Goal: Transaction & Acquisition: Book appointment/travel/reservation

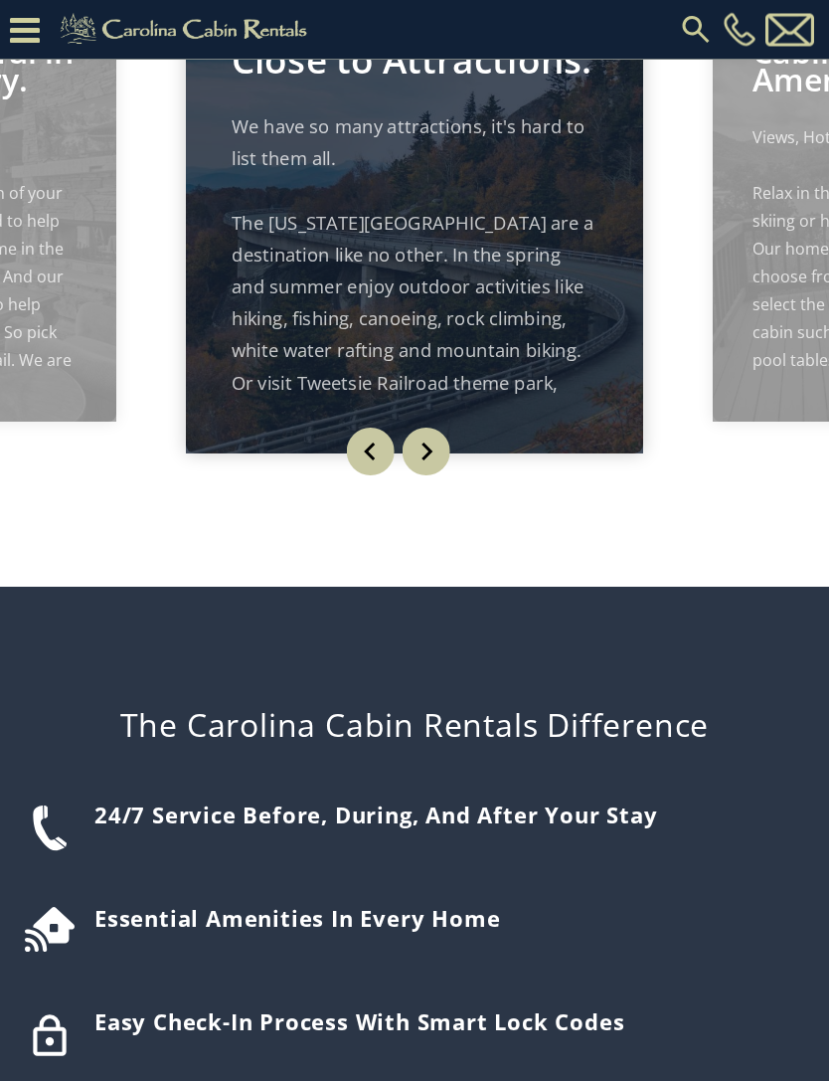
scroll to position [1534, 0]
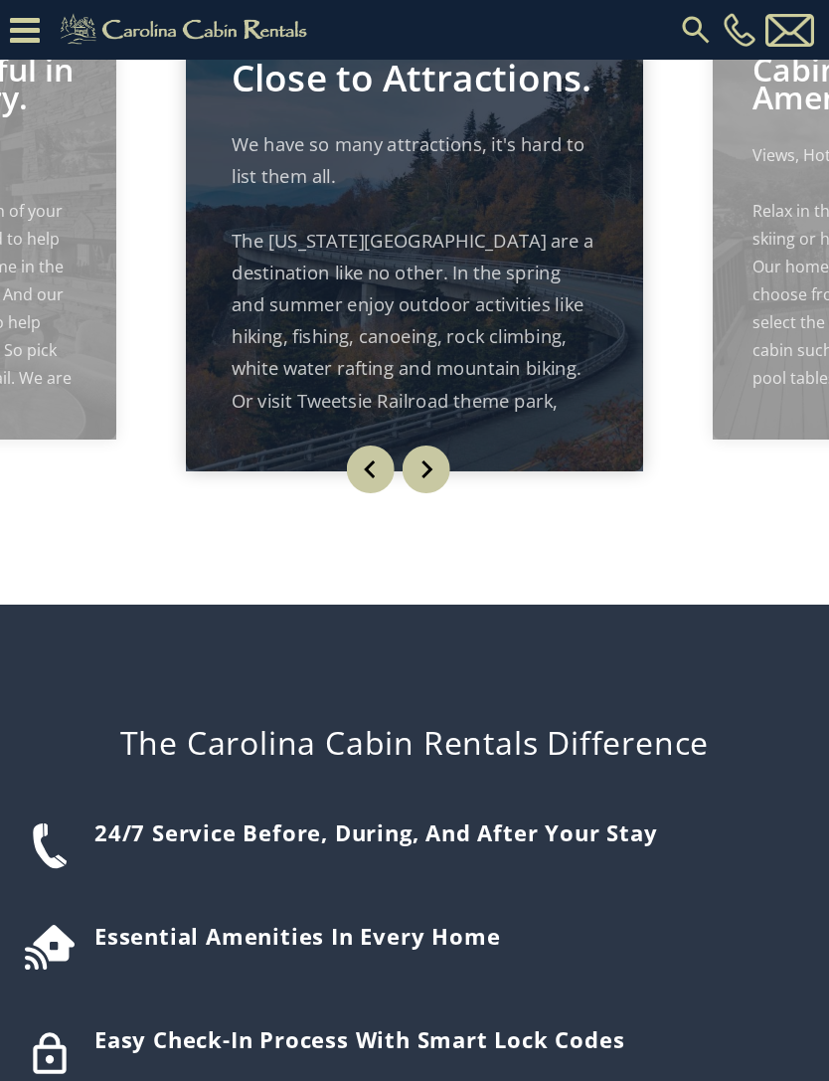
click at [469, 332] on p "We have so many attractions, it's hard to list them all. The North Carolina Mou…" at bounding box center [415, 432] width 366 height 609
click at [441, 493] on img "Next" at bounding box center [426, 470] width 48 height 48
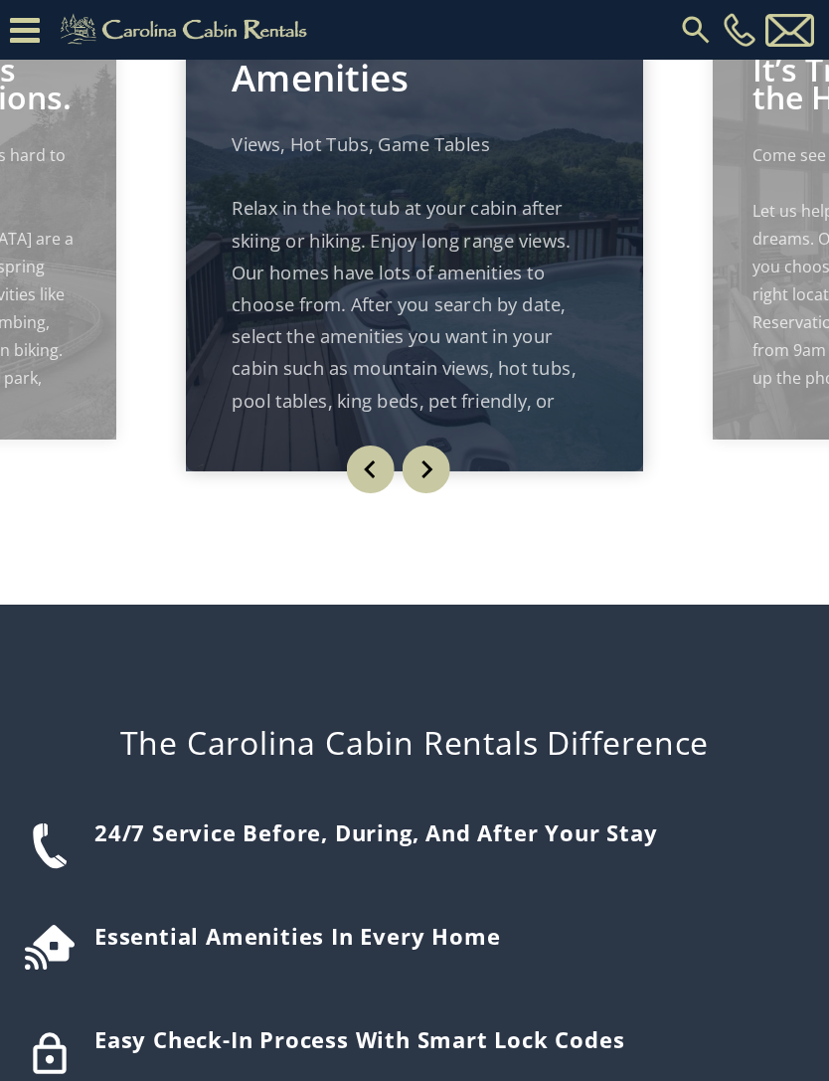
click at [443, 493] on img "Next" at bounding box center [426, 470] width 48 height 48
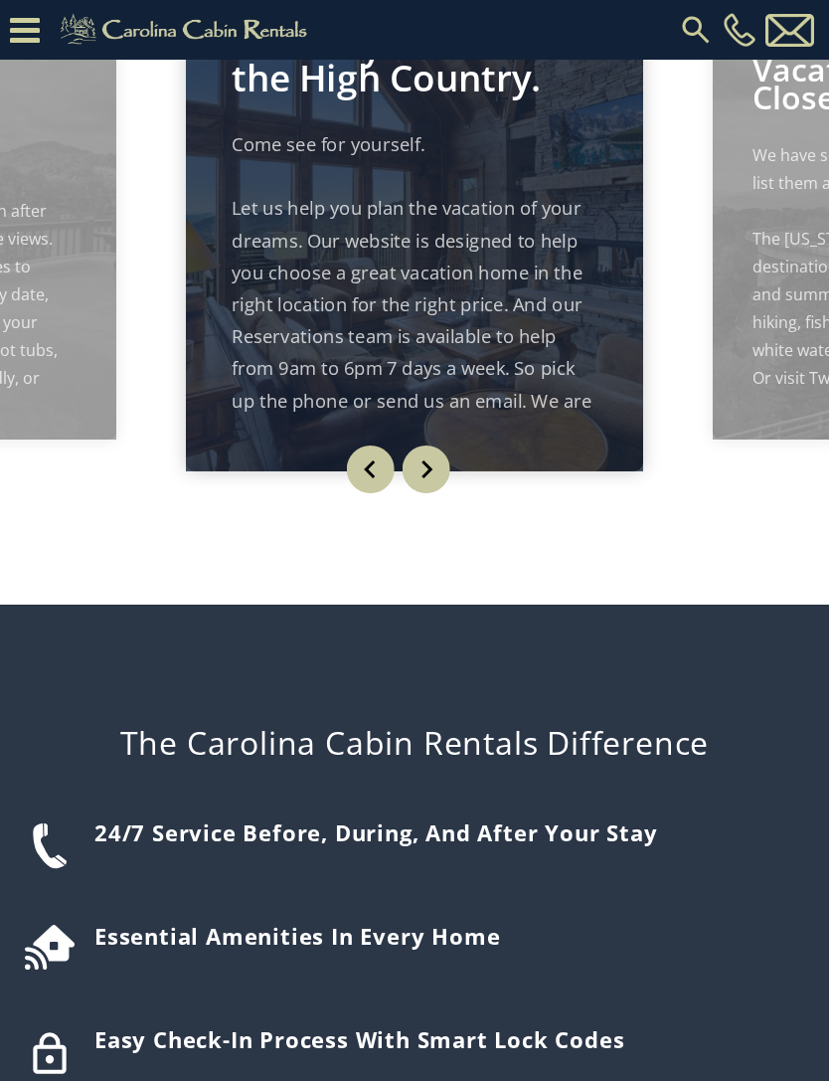
click at [425, 493] on img "Next" at bounding box center [426, 470] width 48 height 48
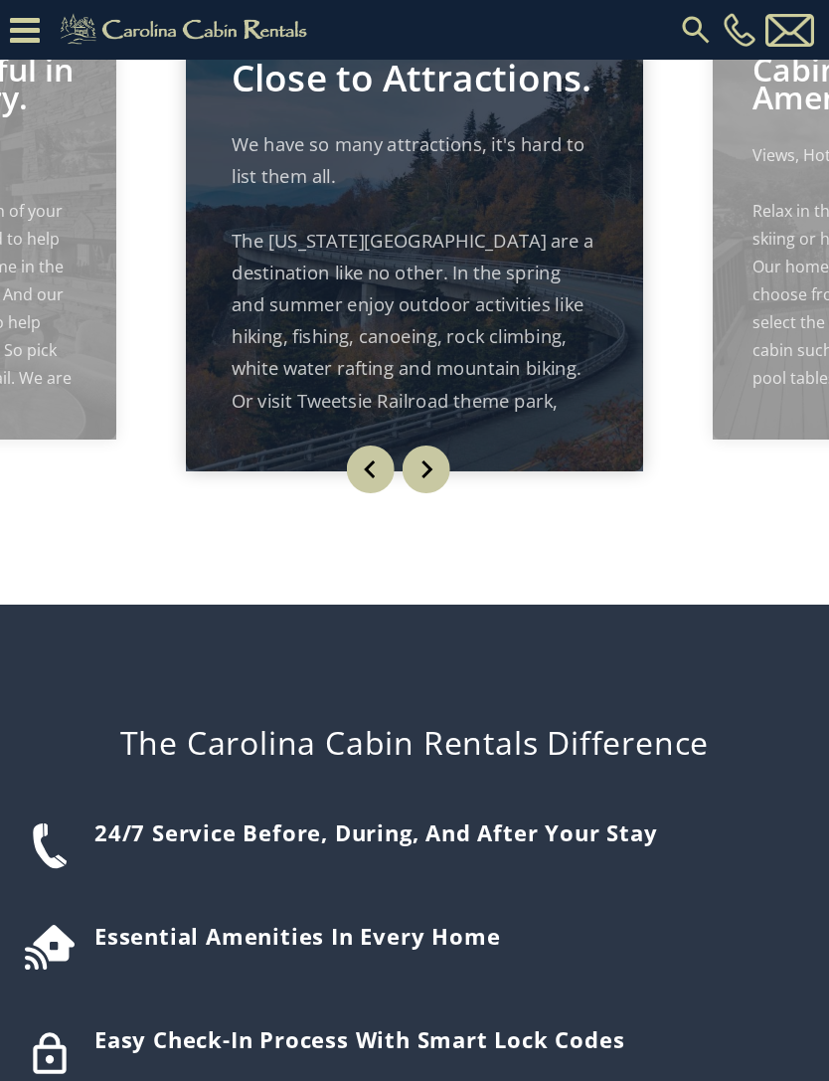
click at [430, 493] on img "Next" at bounding box center [426, 470] width 48 height 48
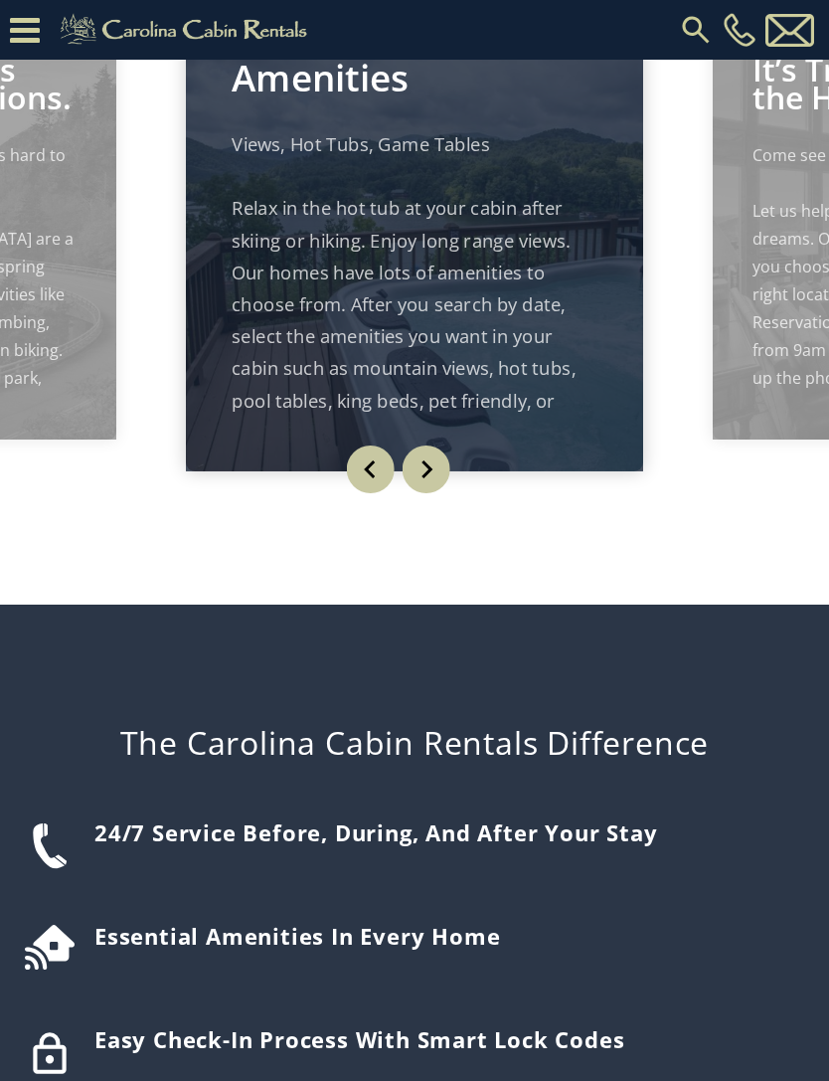
click at [438, 493] on img "Next" at bounding box center [426, 470] width 48 height 48
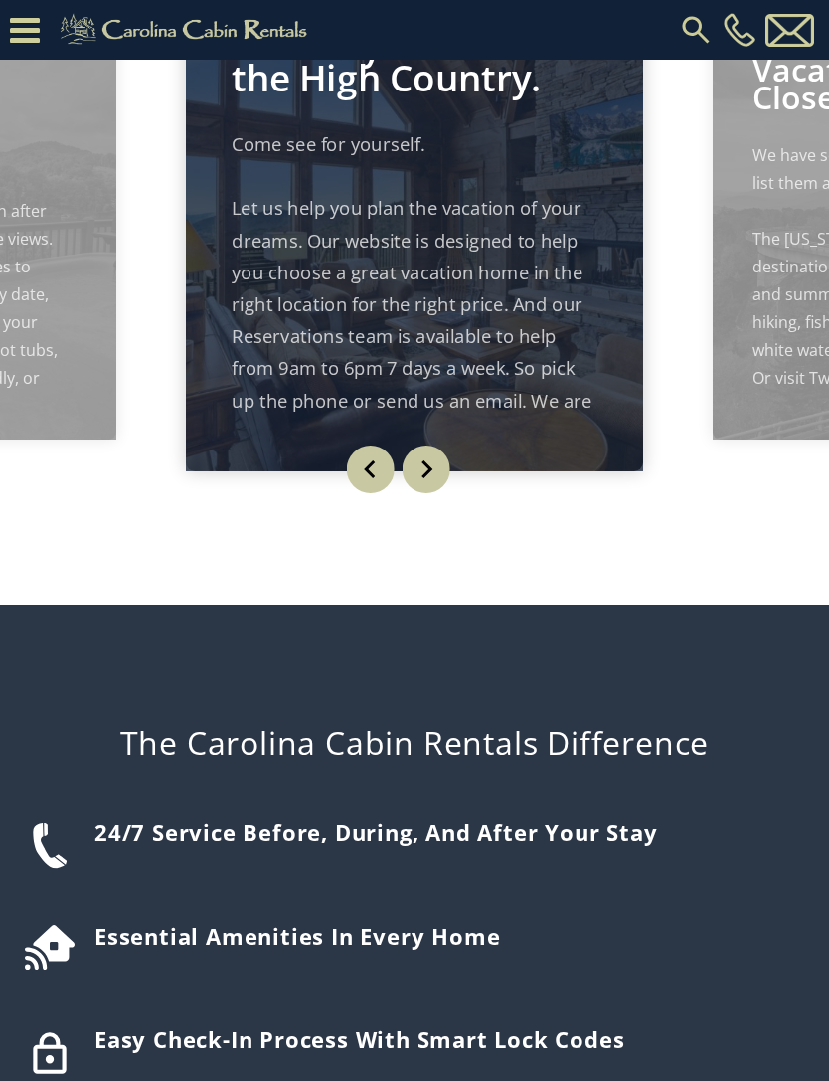
click at [420, 493] on img "Next" at bounding box center [426, 470] width 48 height 48
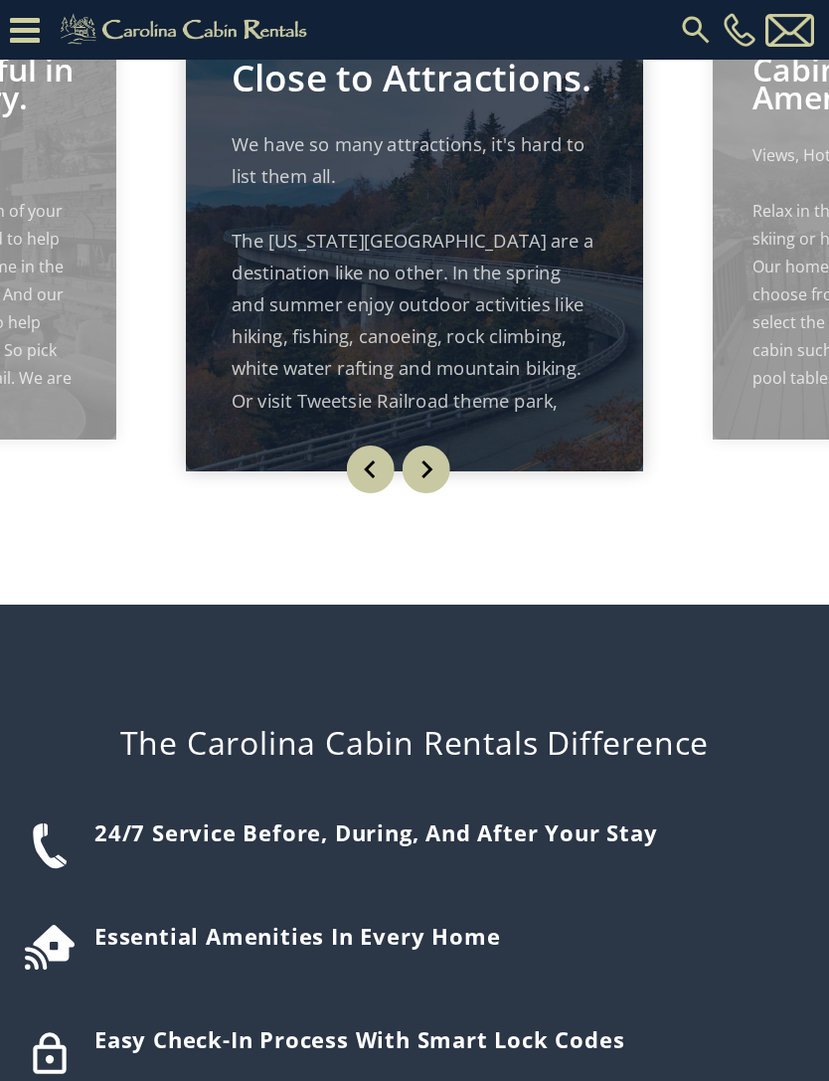
click at [428, 493] on img "Next" at bounding box center [426, 470] width 48 height 48
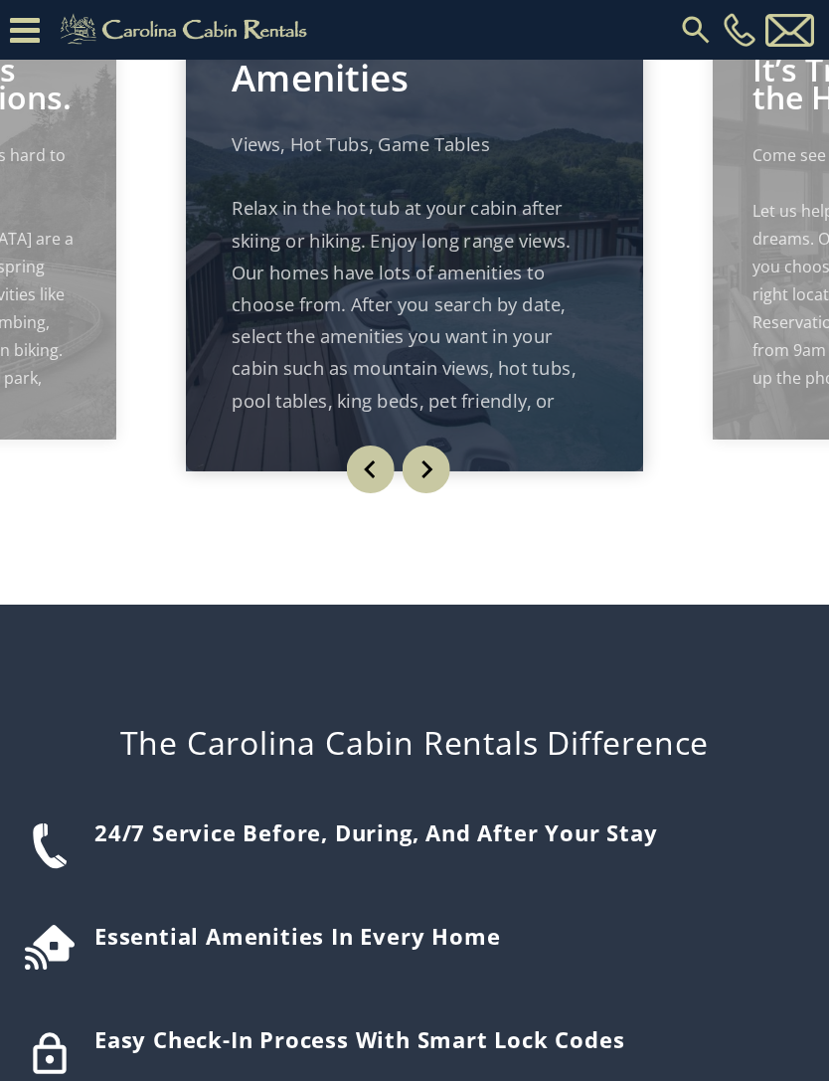
click at [447, 493] on img "Next" at bounding box center [426, 470] width 48 height 48
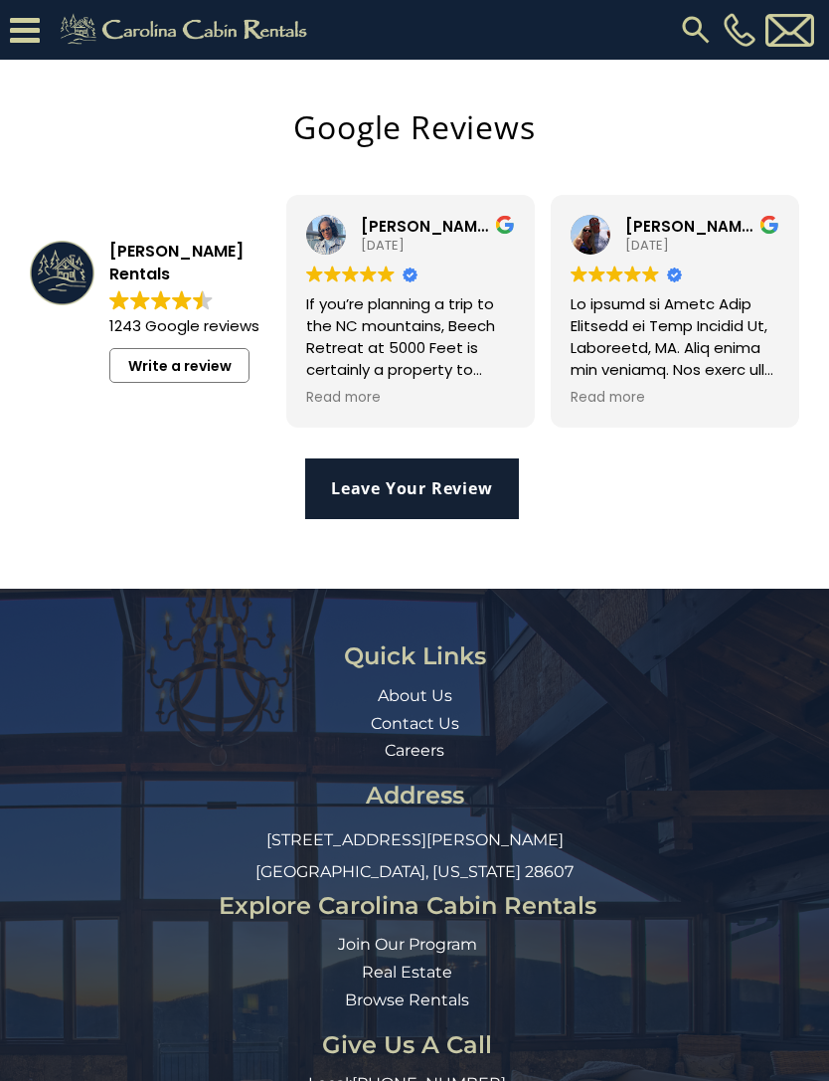
scroll to position [3953, 0]
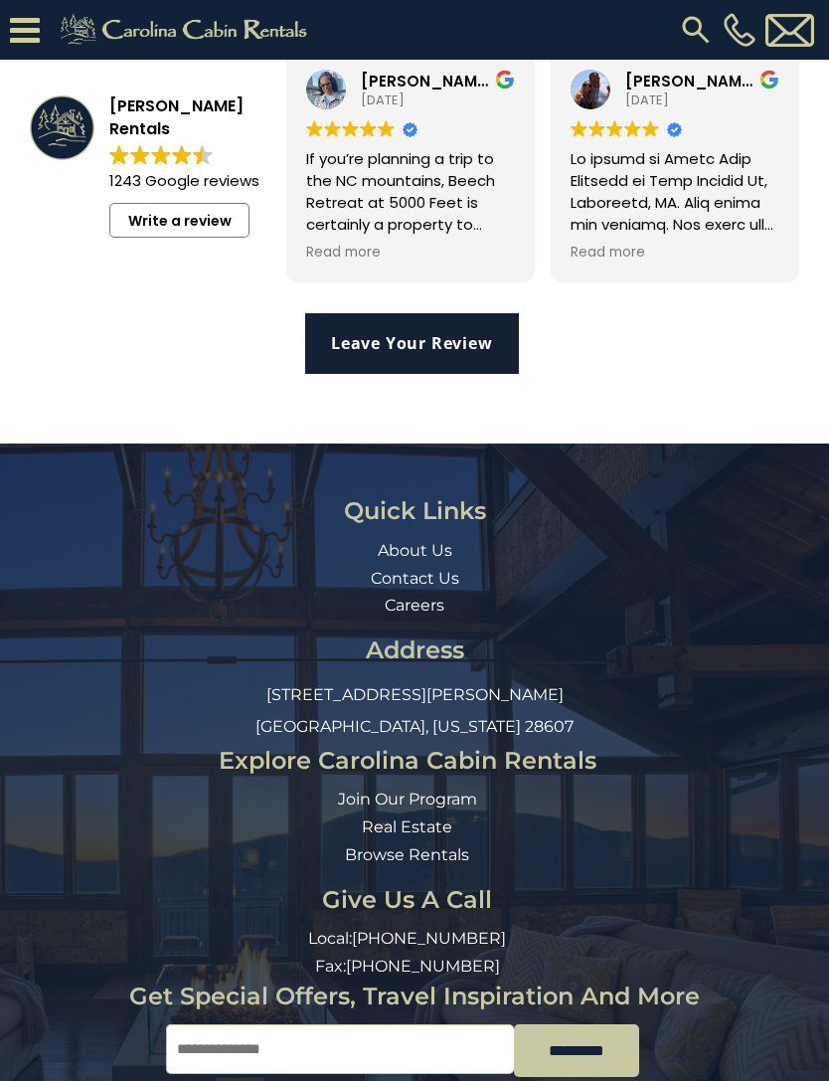
scroll to position [4238, 0]
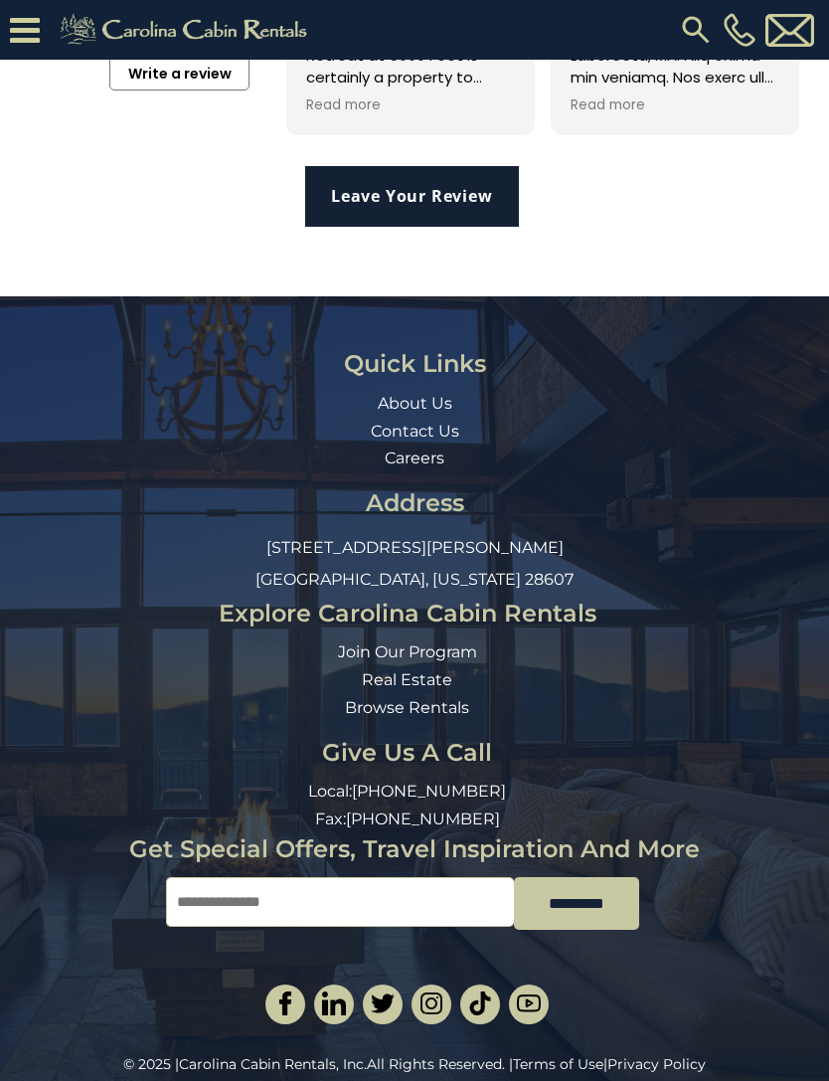
click at [419, 413] on link "About Us" at bounding box center [415, 403] width 75 height 19
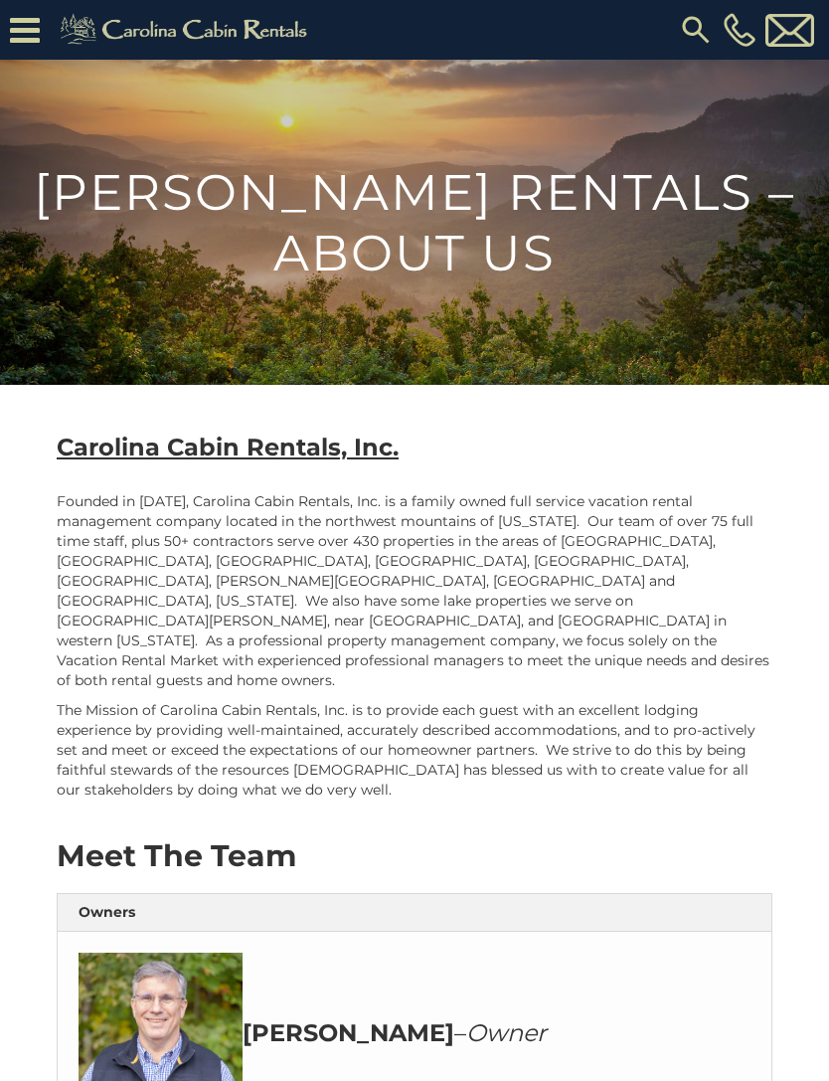
click at [246, 454] on b "Carolina Cabin Rentals, Inc." at bounding box center [228, 447] width 342 height 29
click at [34, 19] on icon at bounding box center [25, 30] width 30 height 35
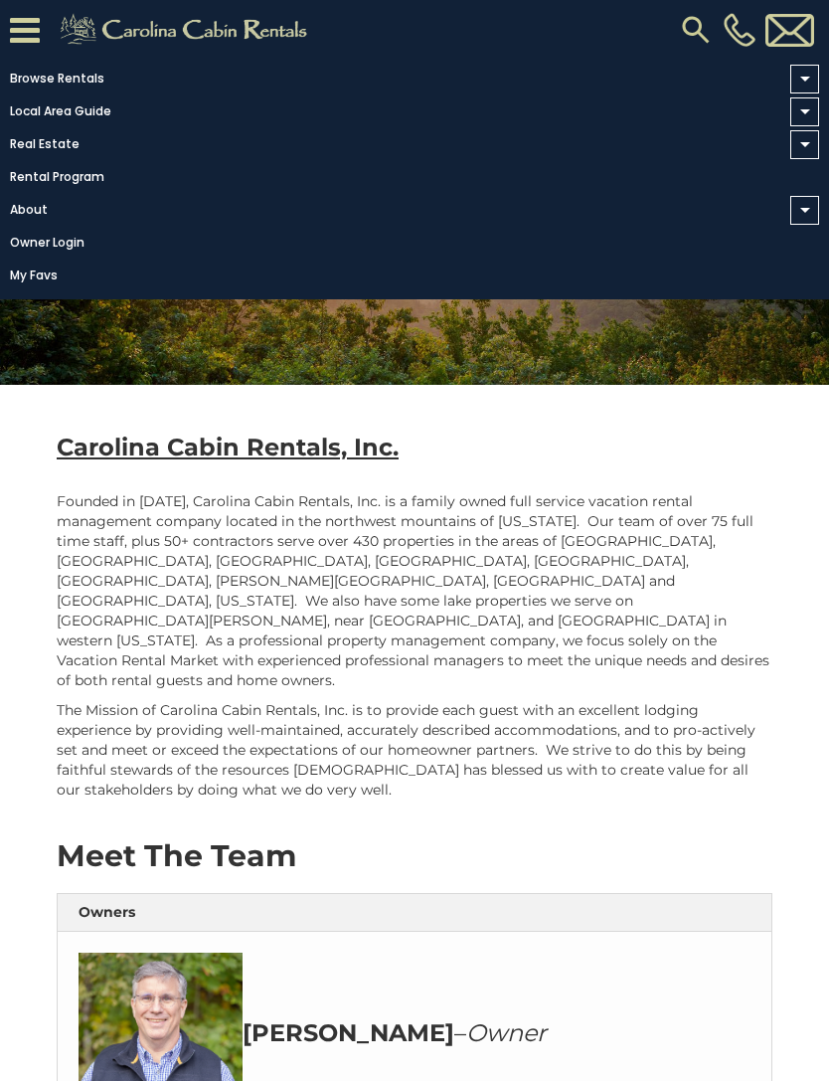
click at [796, 74] on span at bounding box center [805, 79] width 29 height 29
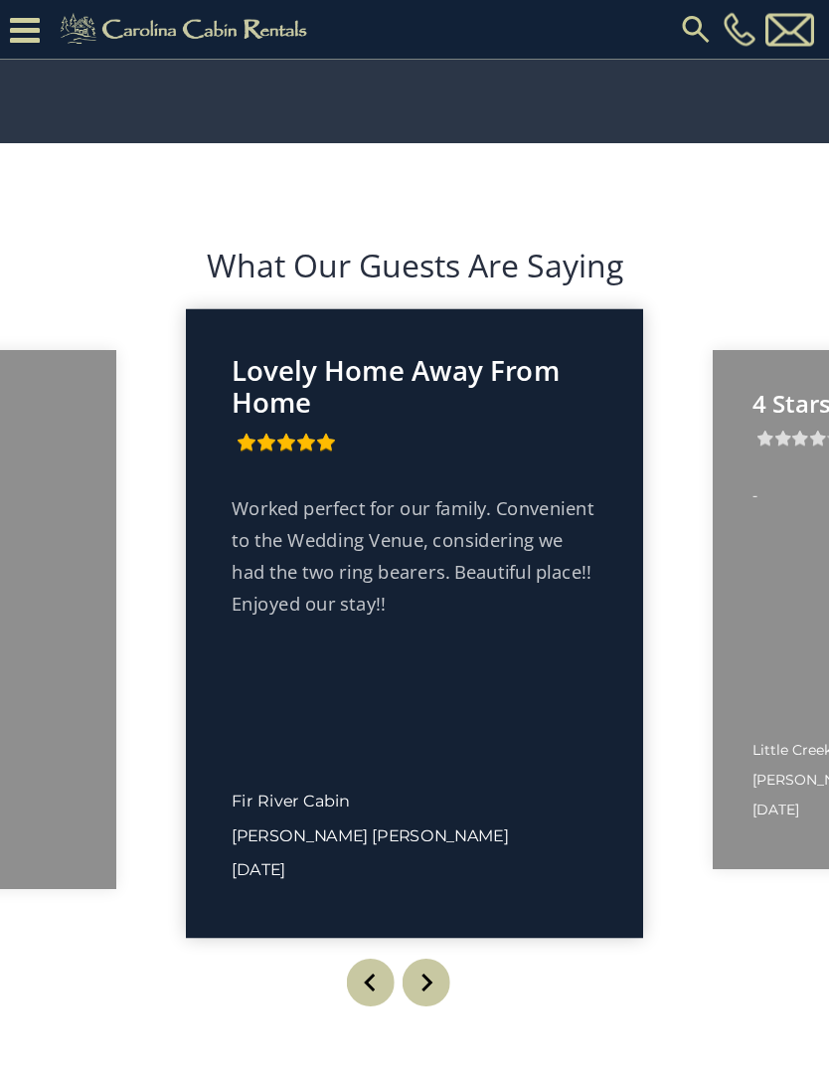
scroll to position [2932, 0]
click at [409, 419] on p "Lovely Home Away From Home" at bounding box center [415, 387] width 366 height 64
click at [330, 812] on span "Fir River Cabin" at bounding box center [290, 801] width 117 height 21
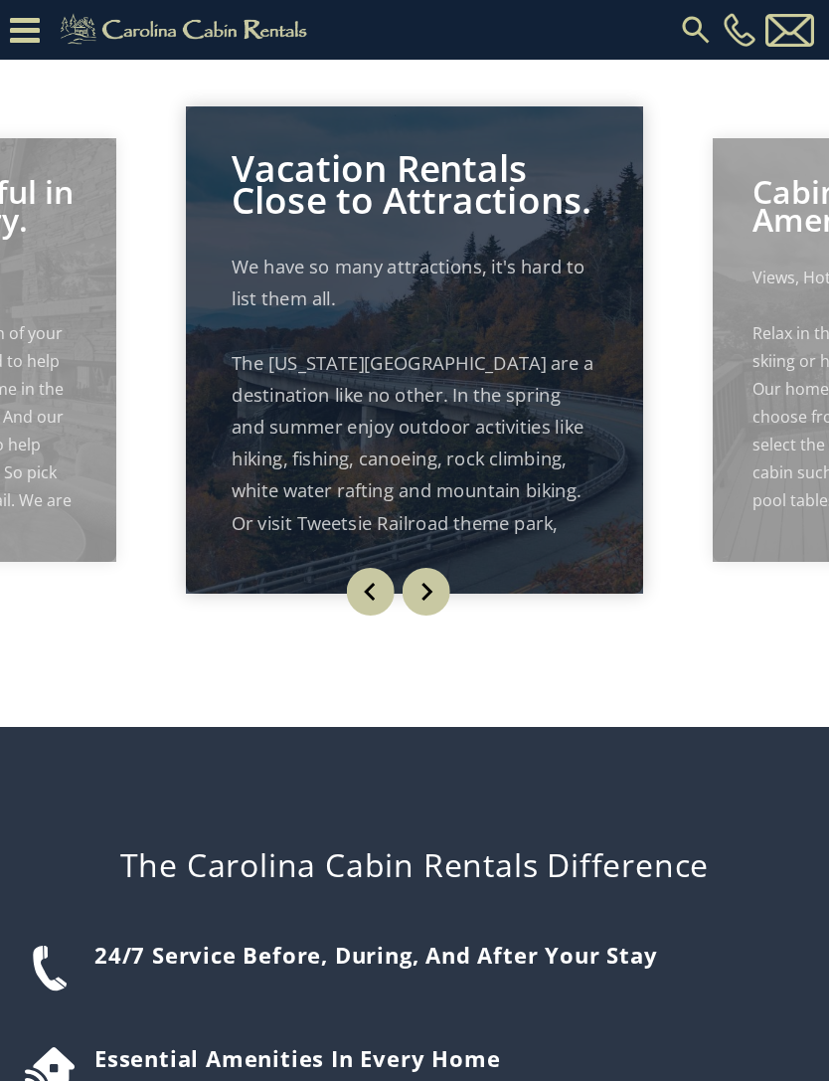
scroll to position [1380, 0]
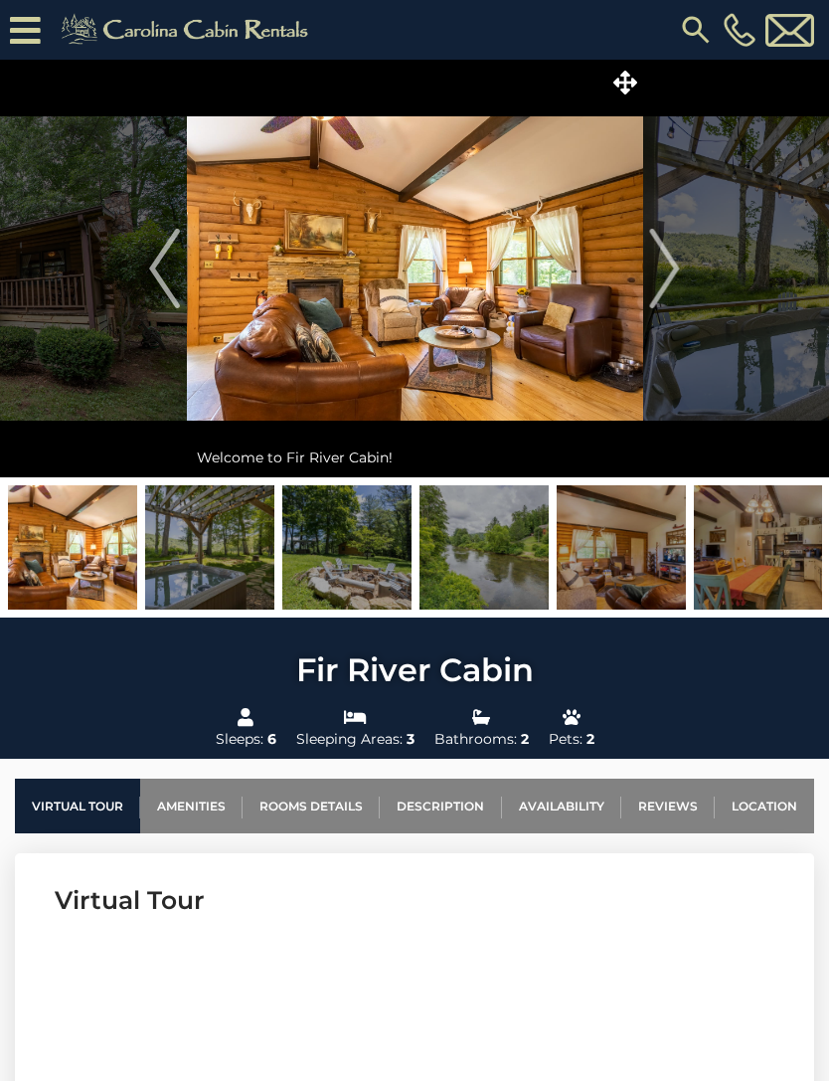
click at [678, 267] on img "Next" at bounding box center [665, 269] width 30 height 80
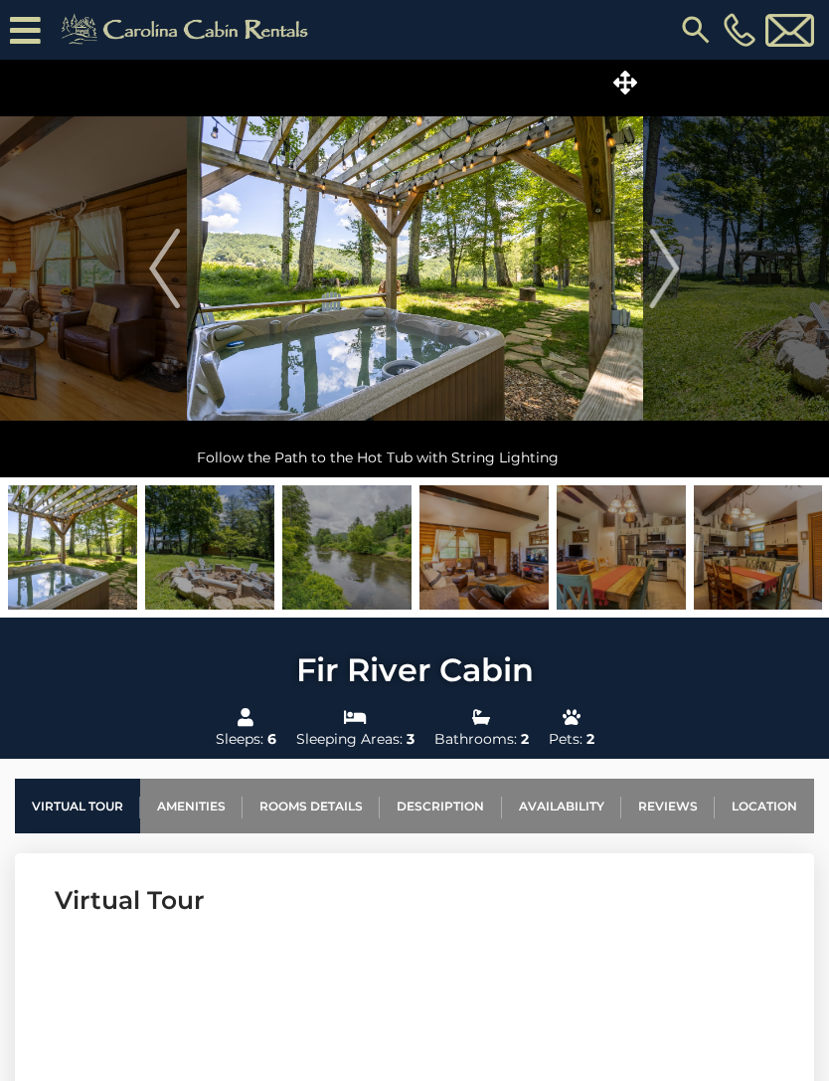
click at [658, 285] on img "Next" at bounding box center [665, 269] width 30 height 80
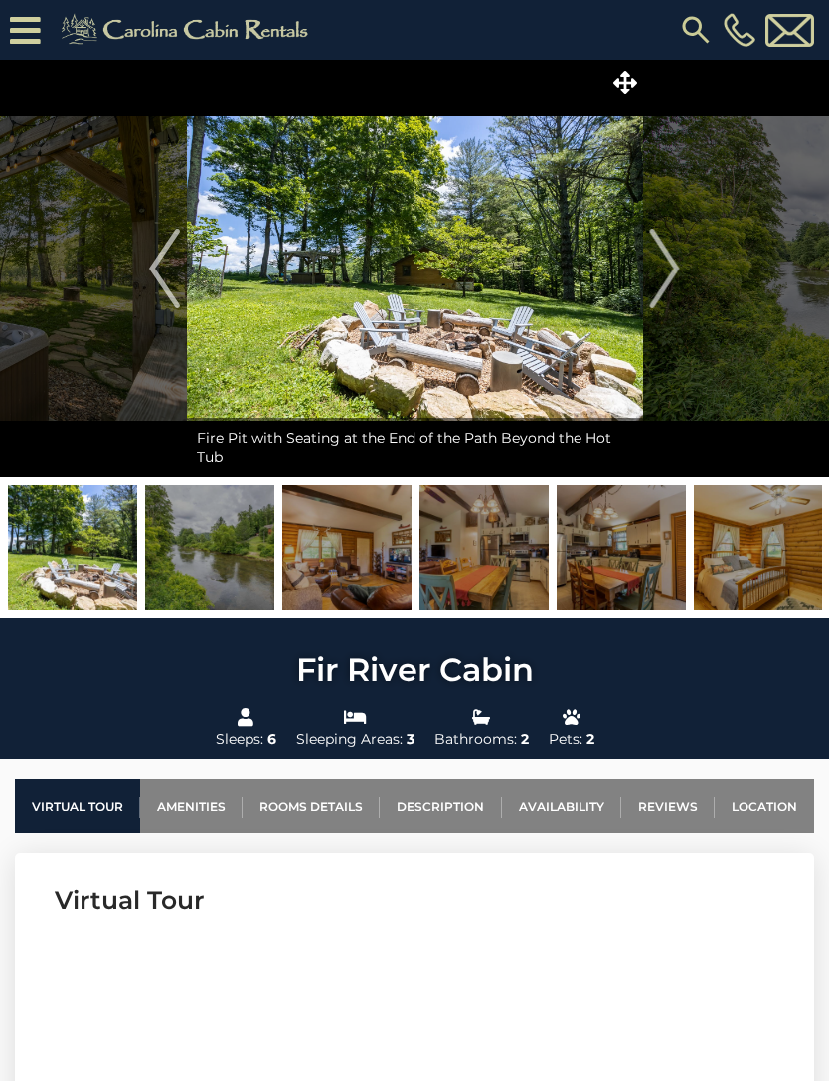
click at [682, 282] on button "Next" at bounding box center [665, 269] width 45 height 418
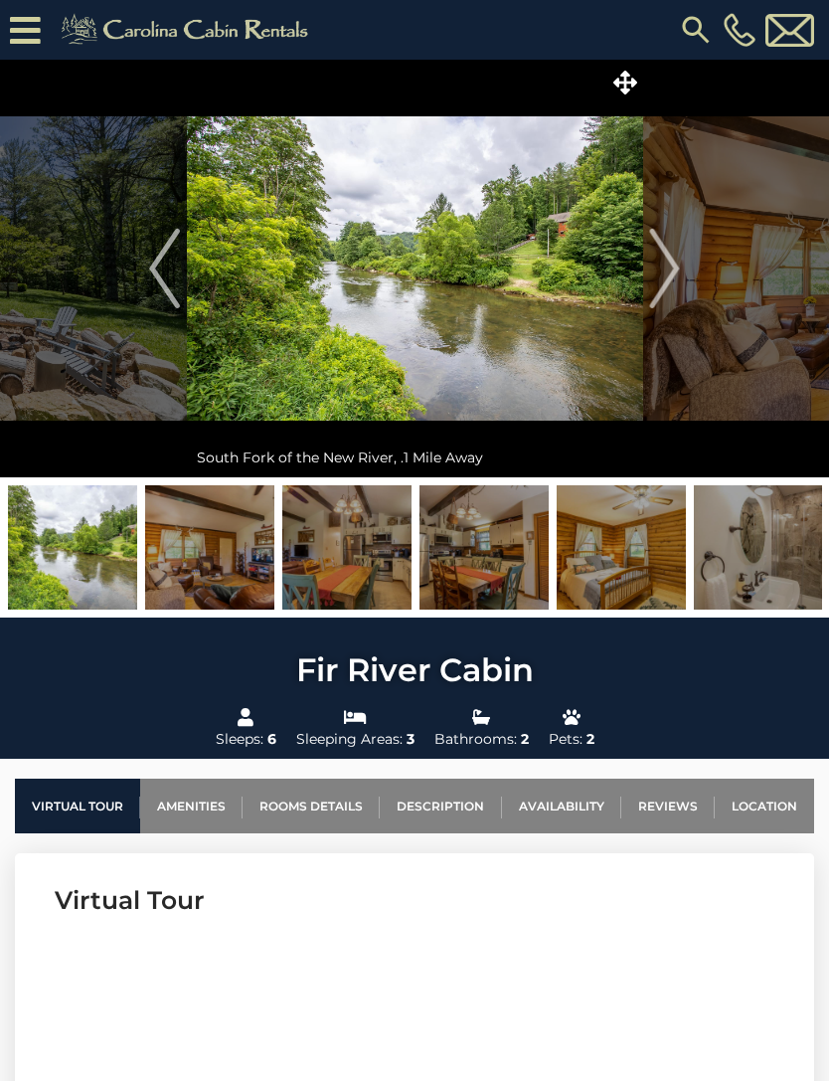
click at [681, 278] on button "Next" at bounding box center [665, 269] width 45 height 418
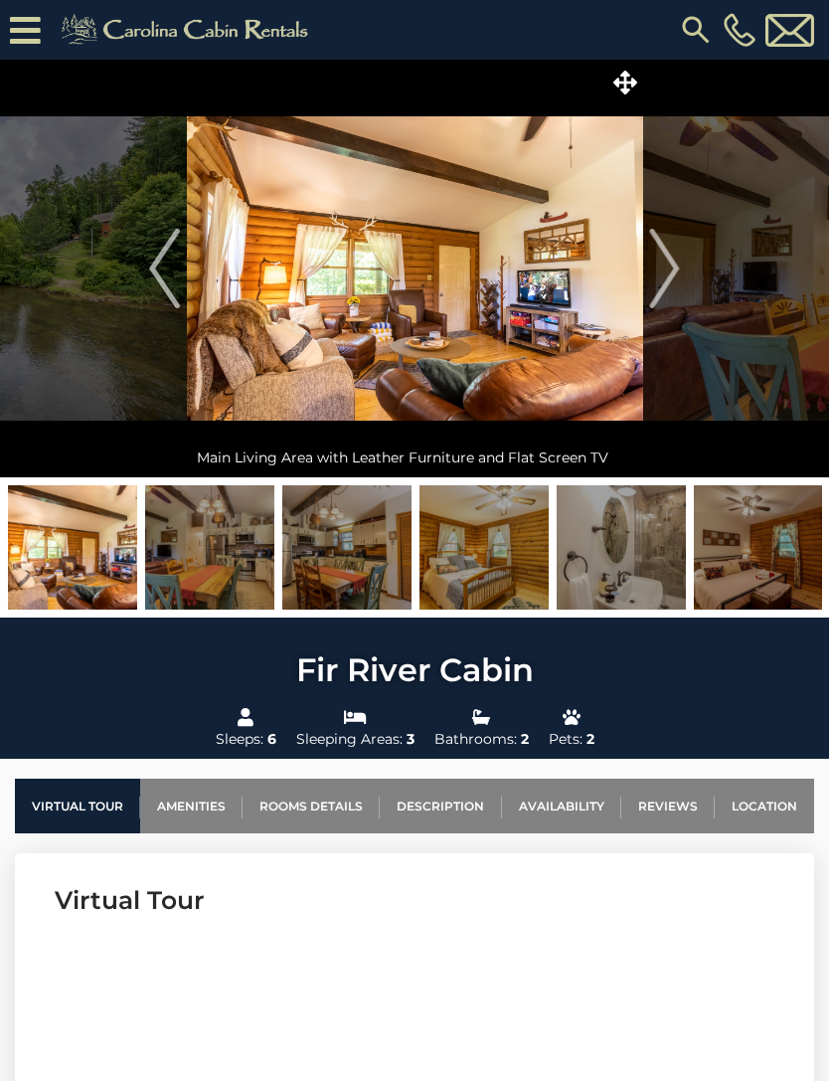
click at [667, 298] on img "Next" at bounding box center [665, 269] width 30 height 80
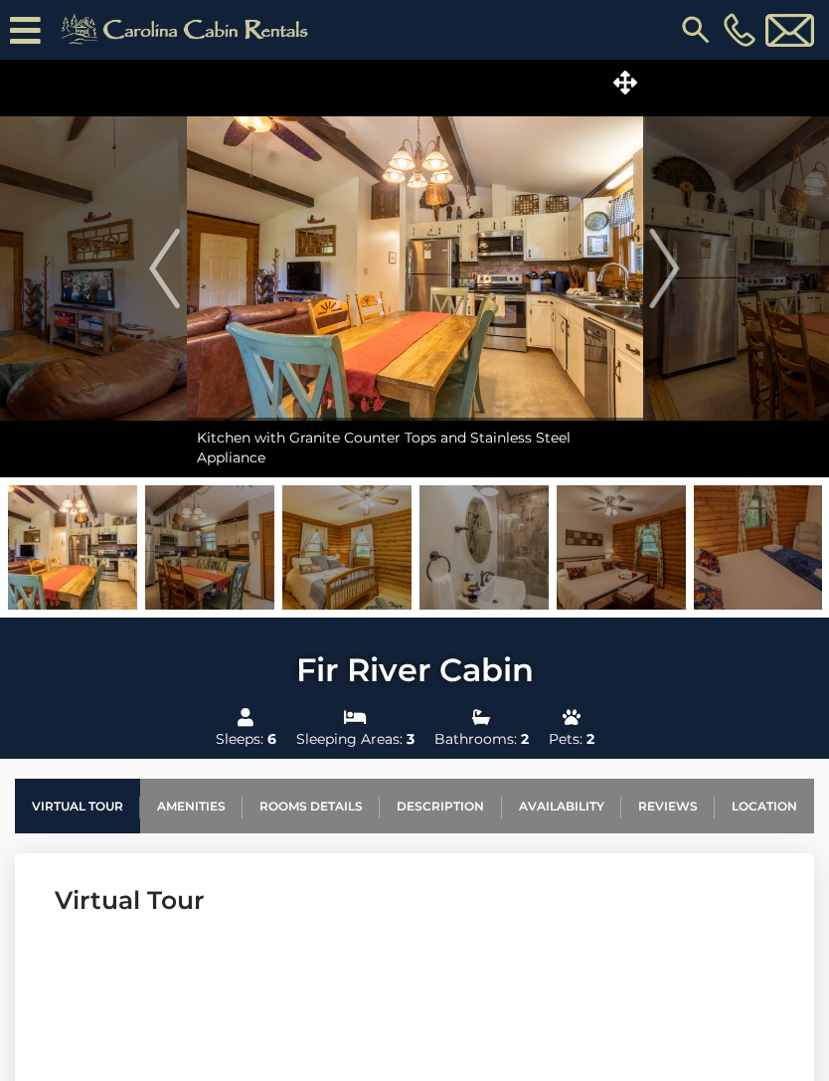
click at [683, 304] on button "Next" at bounding box center [665, 269] width 45 height 418
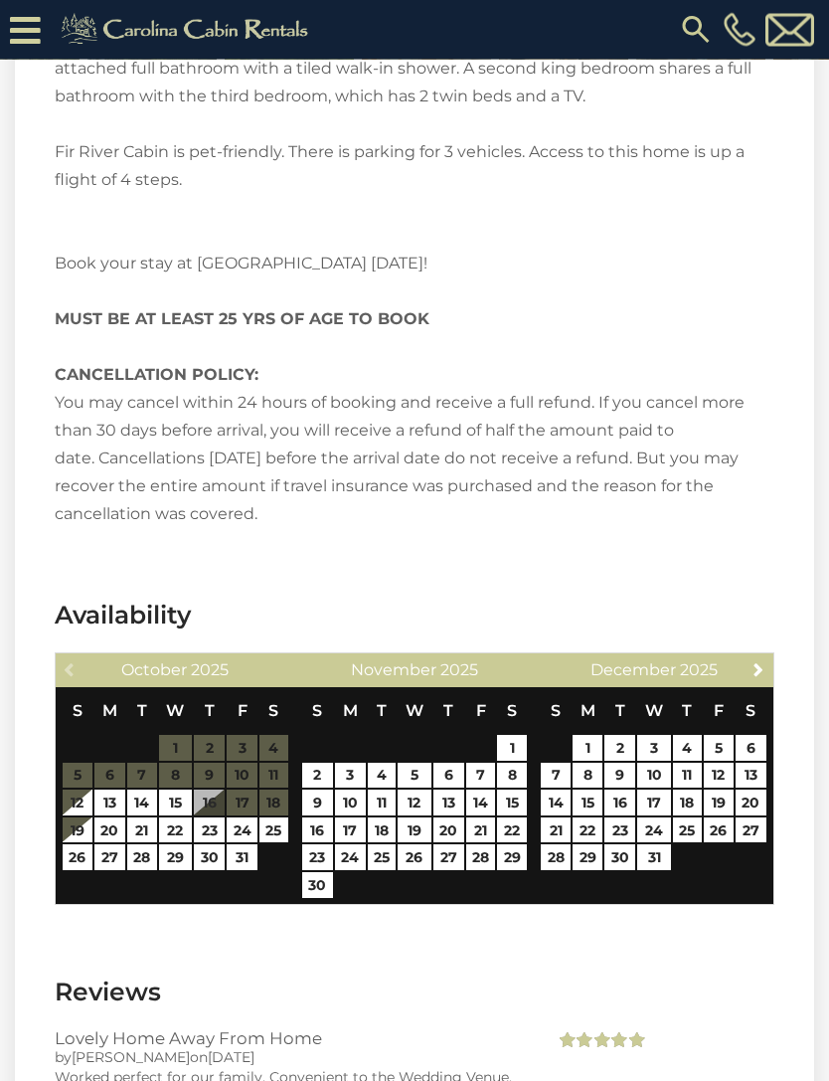
scroll to position [3068, 0]
